Goal: Task Accomplishment & Management: Use online tool/utility

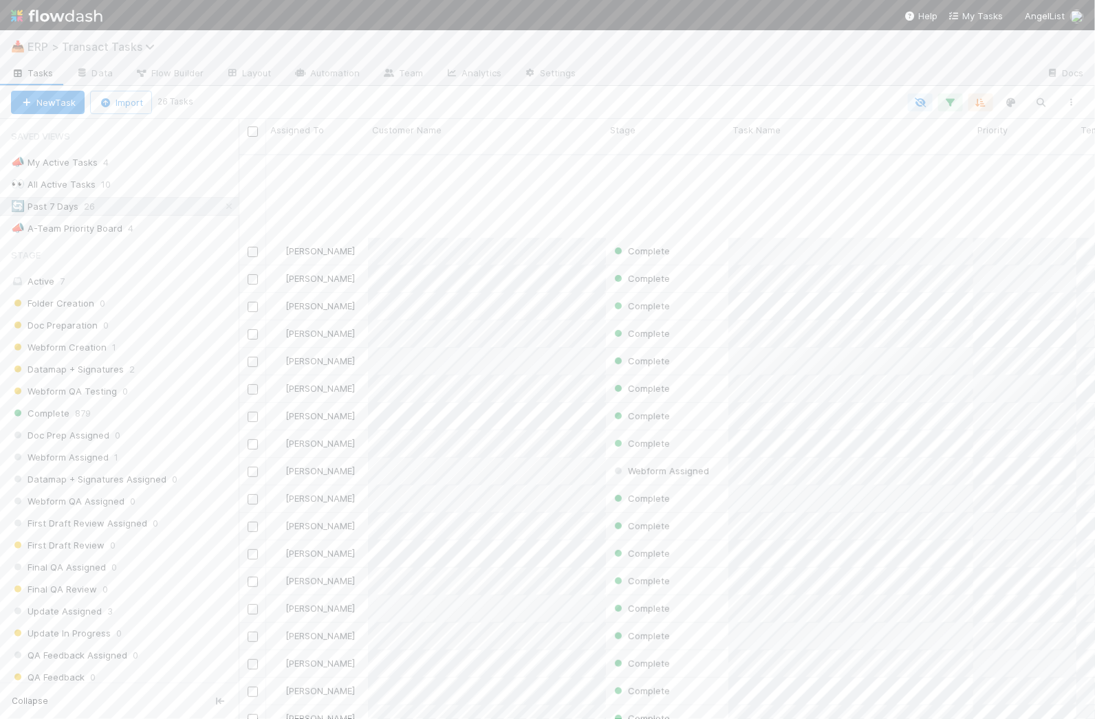
scroll to position [98, 0]
click at [363, 208] on div "[PERSON_NAME]" at bounding box center [317, 221] width 102 height 27
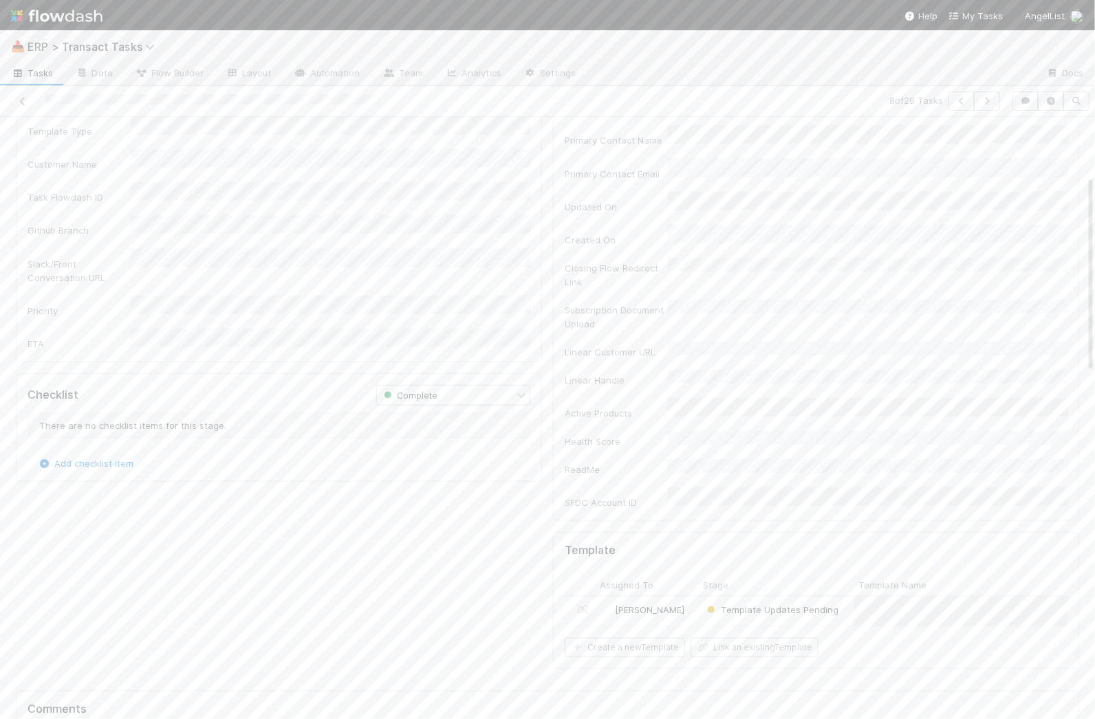
scroll to position [298, 0]
click at [699, 534] on div "Template Updates Pending" at bounding box center [776, 548] width 155 height 29
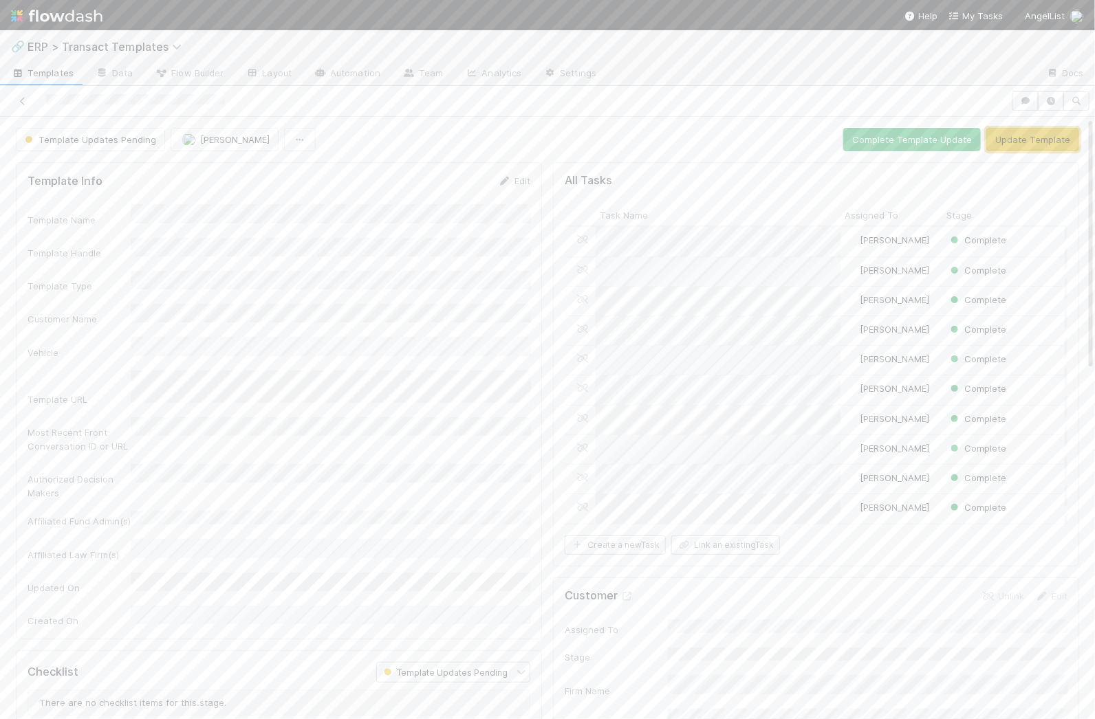
click at [1000, 133] on button "Update Template" at bounding box center [1032, 139] width 93 height 23
click at [851, 488] on icon at bounding box center [853, 492] width 14 height 9
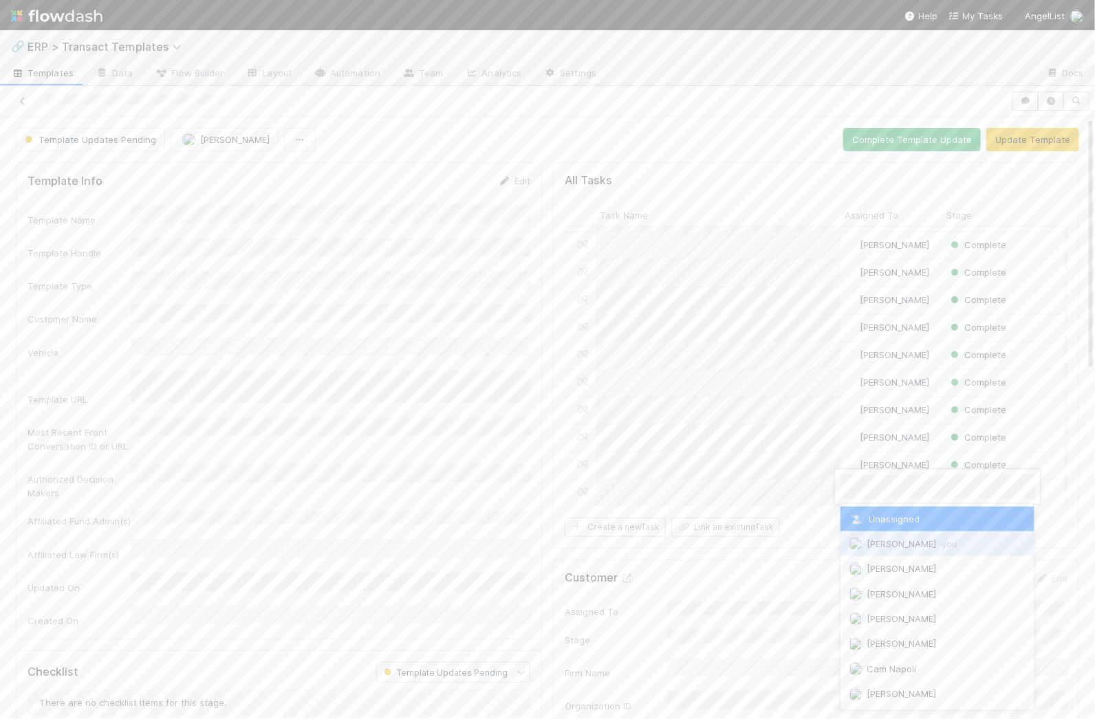
click at [868, 539] on span "[PERSON_NAME] you" at bounding box center [911, 543] width 90 height 11
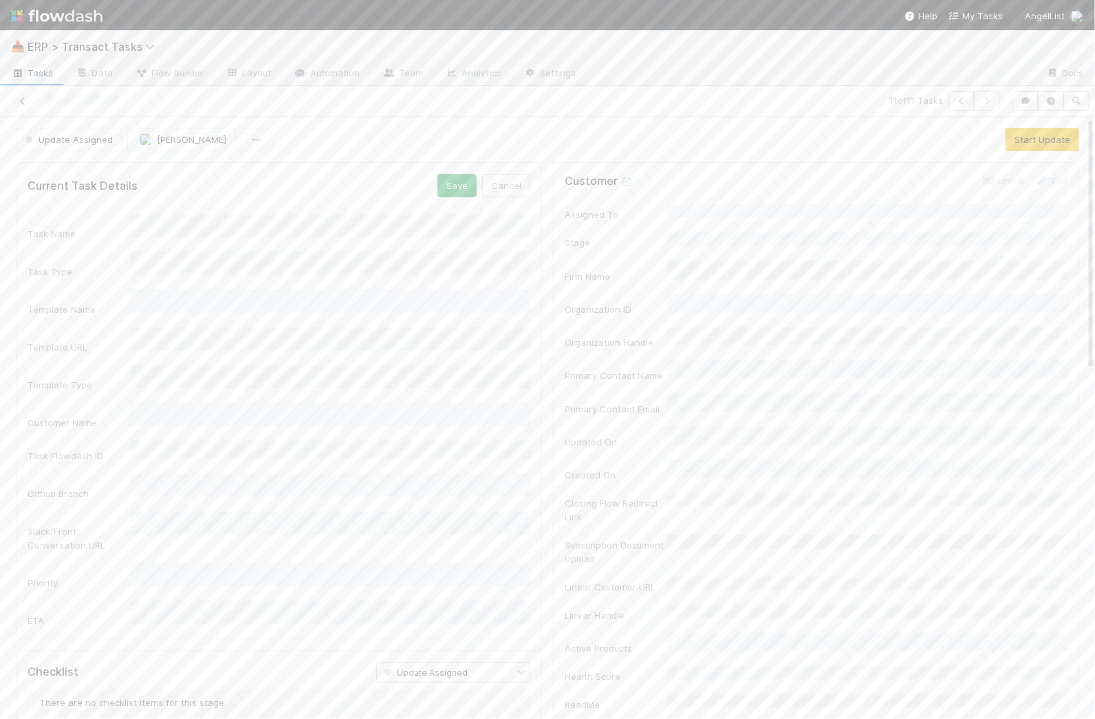
click at [318, 516] on div "Task Name Task Type Template Name Template URL Template Type Customer Name Task…" at bounding box center [279, 420] width 503 height 413
drag, startPoint x: 277, startPoint y: 574, endPoint x: 270, endPoint y: 592, distance: 19.4
click at [270, 592] on div "1 2 3 4 5" at bounding box center [333, 618] width 395 height 129
click at [270, 592] on div "2" at bounding box center [333, 593] width 395 height 25
click at [272, 586] on div "Current Task Details Save Cancel Task Name Task Type Template Name Template URL…" at bounding box center [279, 400] width 526 height 476
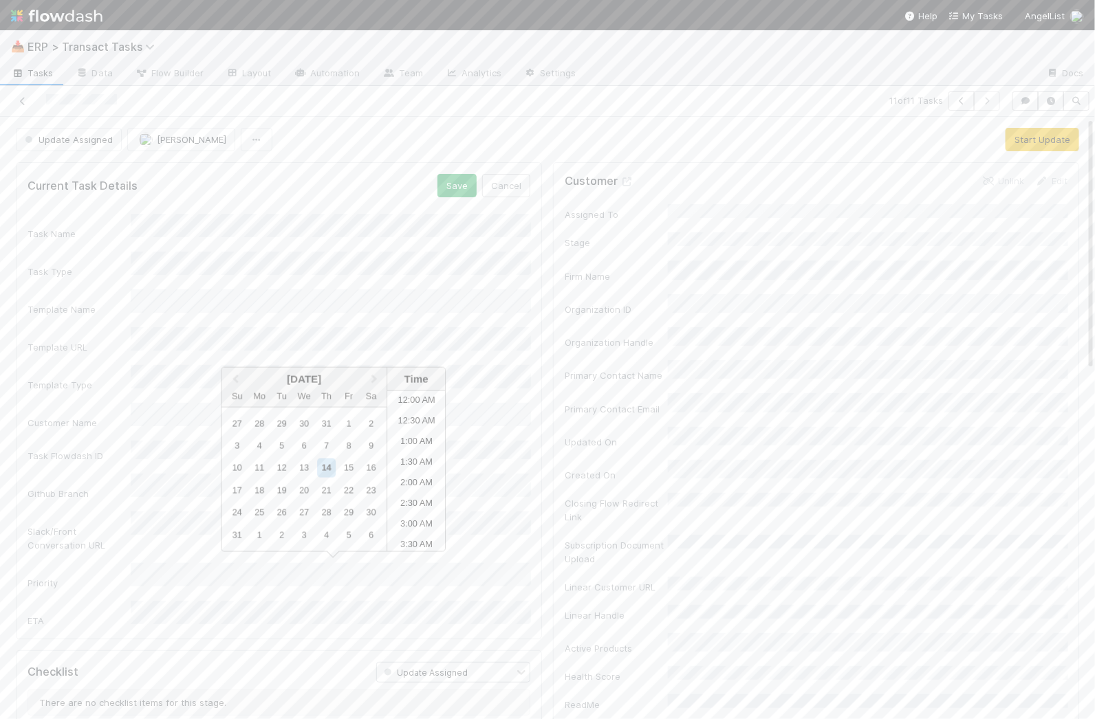
scroll to position [590, 0]
click at [404, 494] on li "4:30 PM" at bounding box center [416, 492] width 58 height 21
click at [346, 409] on div "Existing template update: web form (without sub doc update)" at bounding box center [333, 416] width 395 height 25
click at [457, 195] on button "Save" at bounding box center [456, 185] width 39 height 23
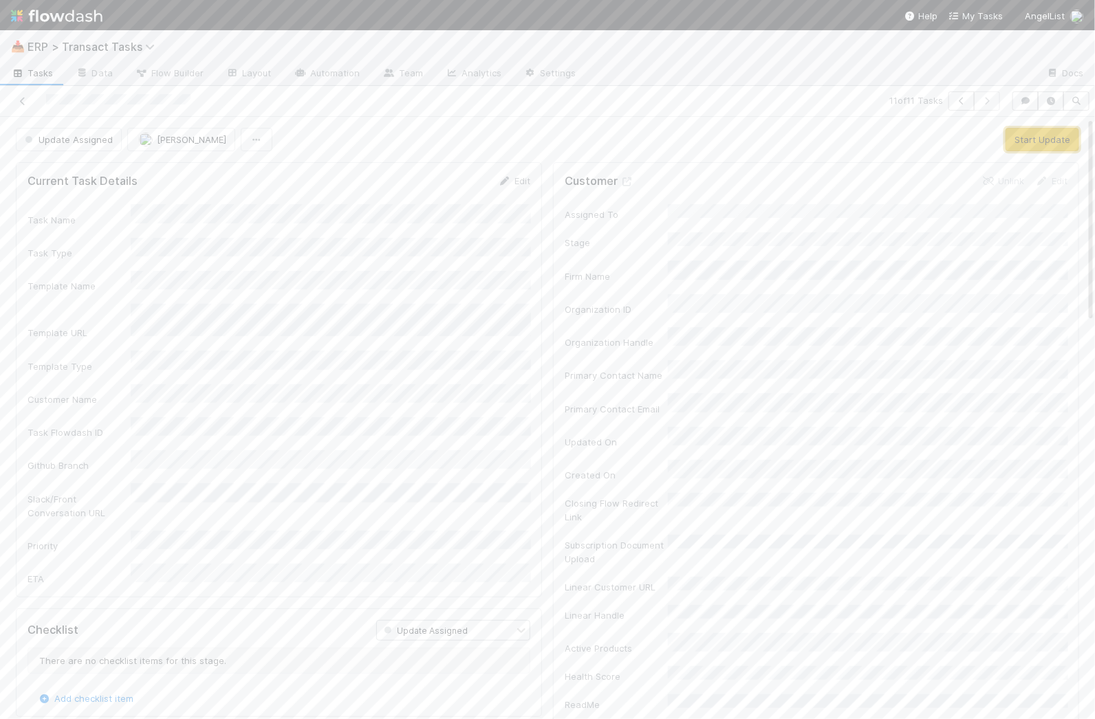
click at [1023, 137] on button "Start Update" at bounding box center [1042, 139] width 74 height 23
